Goal: Task Accomplishment & Management: Use online tool/utility

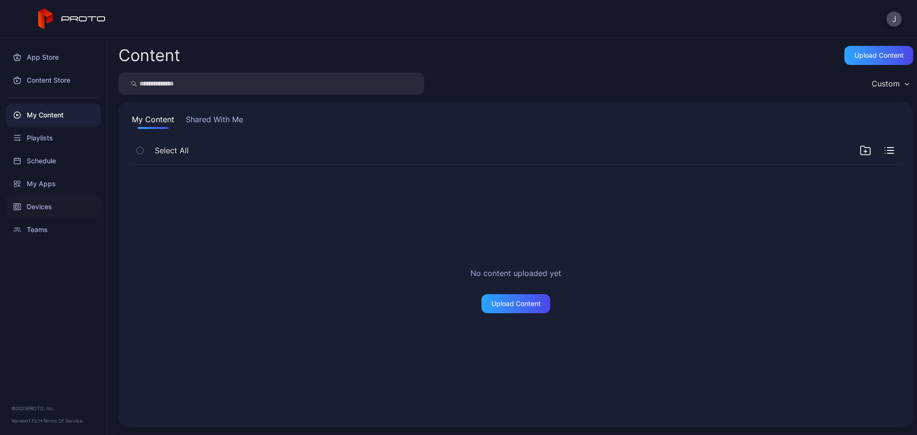
click at [36, 203] on div "Devices" at bounding box center [53, 206] width 95 height 23
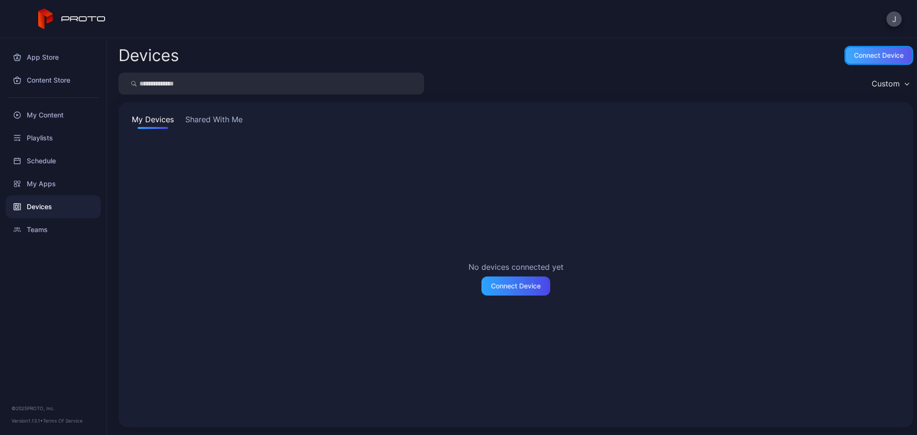
click at [862, 54] on div "Connect device" at bounding box center [879, 56] width 50 height 8
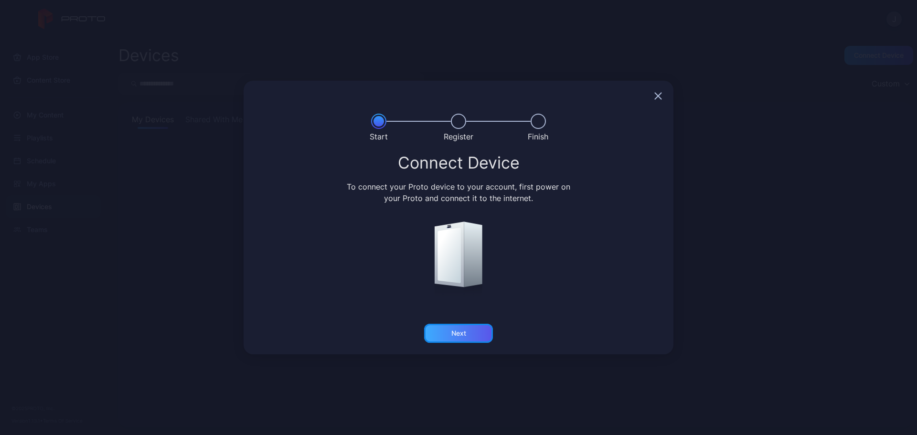
click at [460, 331] on div "Next" at bounding box center [458, 334] width 15 height 8
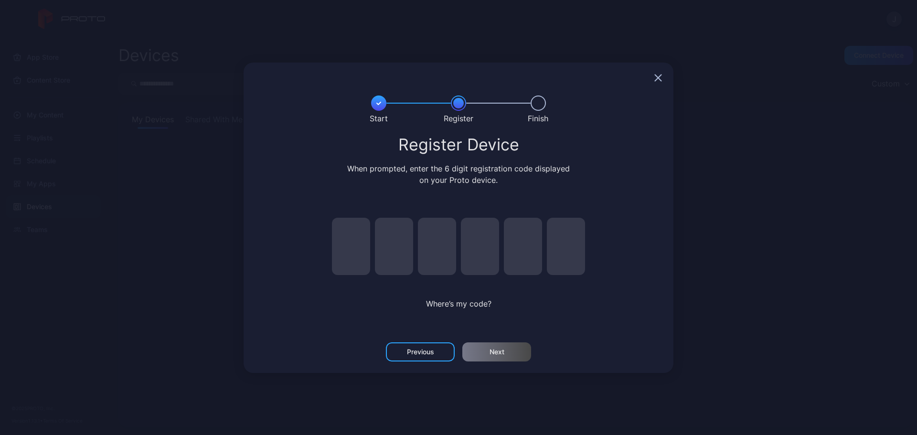
click at [342, 238] on input "pin code 1 of 6" at bounding box center [351, 246] width 38 height 57
type input "*"
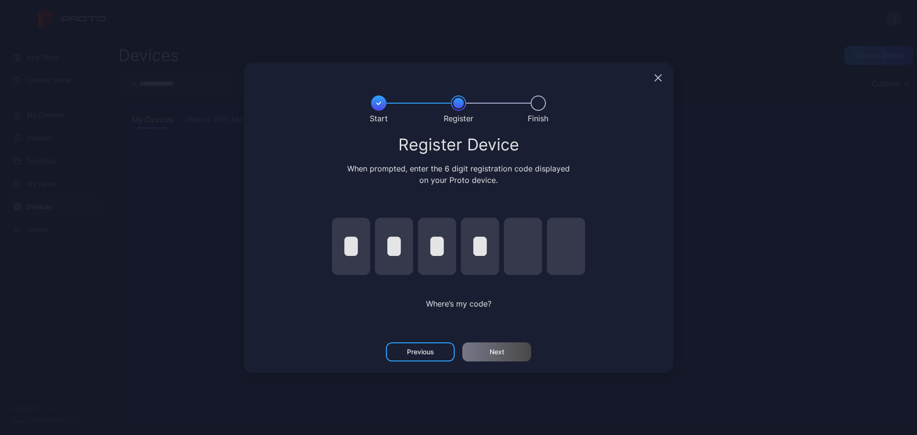
type input "*"
click at [498, 352] on div "Next" at bounding box center [497, 352] width 15 height 8
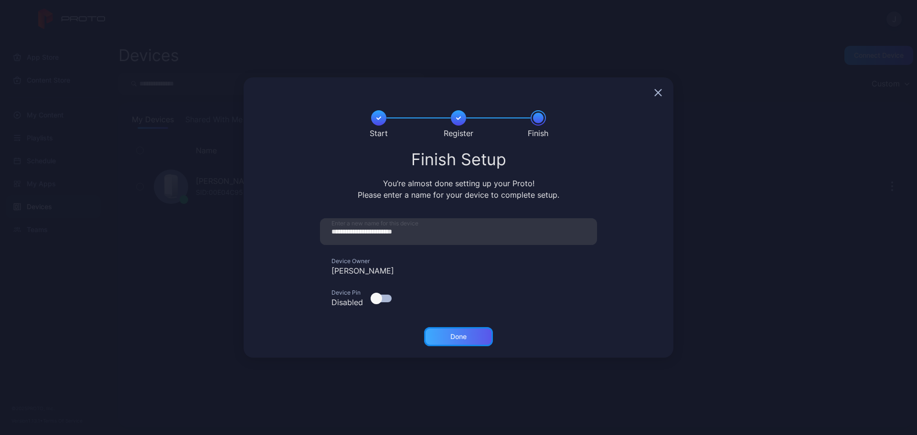
click at [459, 337] on div "Done" at bounding box center [458, 337] width 16 height 8
